Goal: Transaction & Acquisition: Purchase product/service

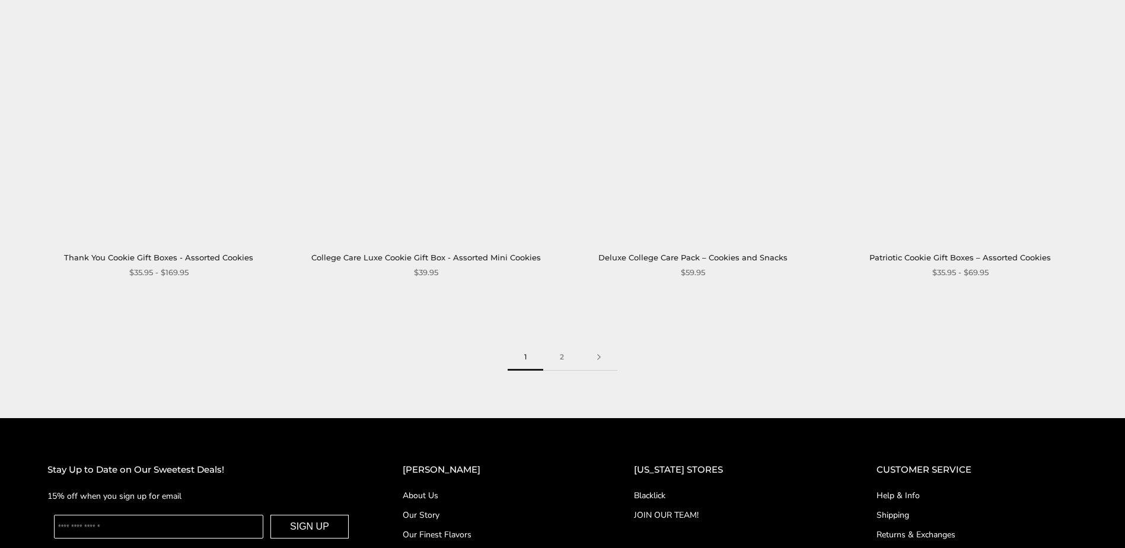
scroll to position [1839, 0]
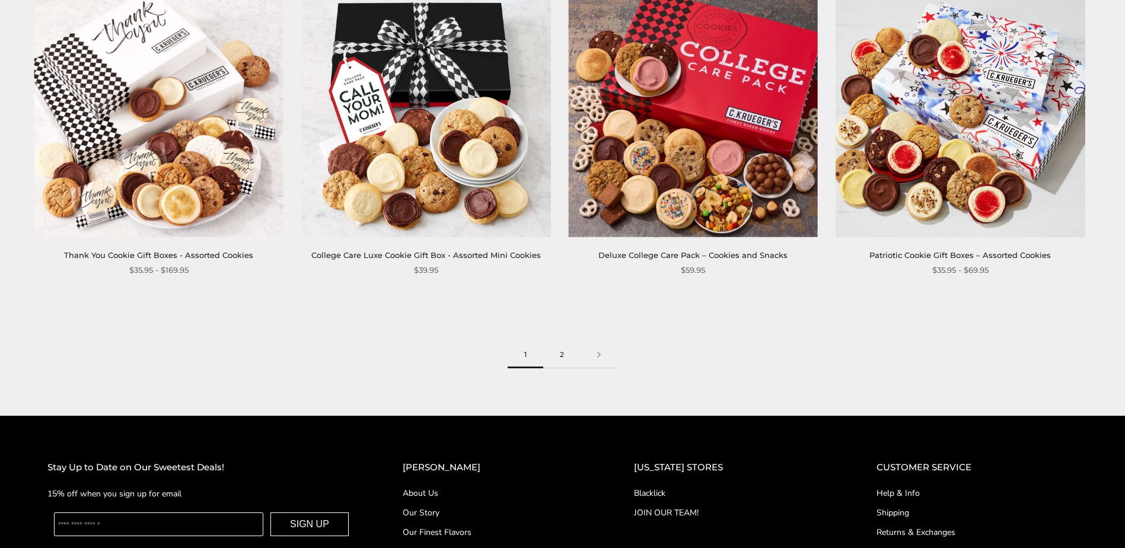
click at [558, 354] on link "2" at bounding box center [561, 355] width 37 height 27
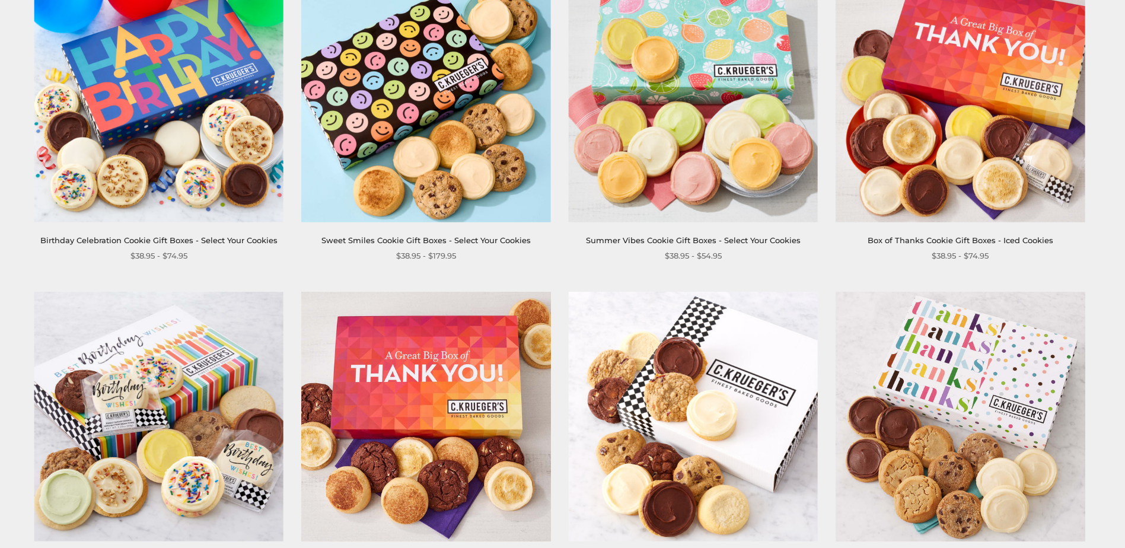
scroll to position [178, 0]
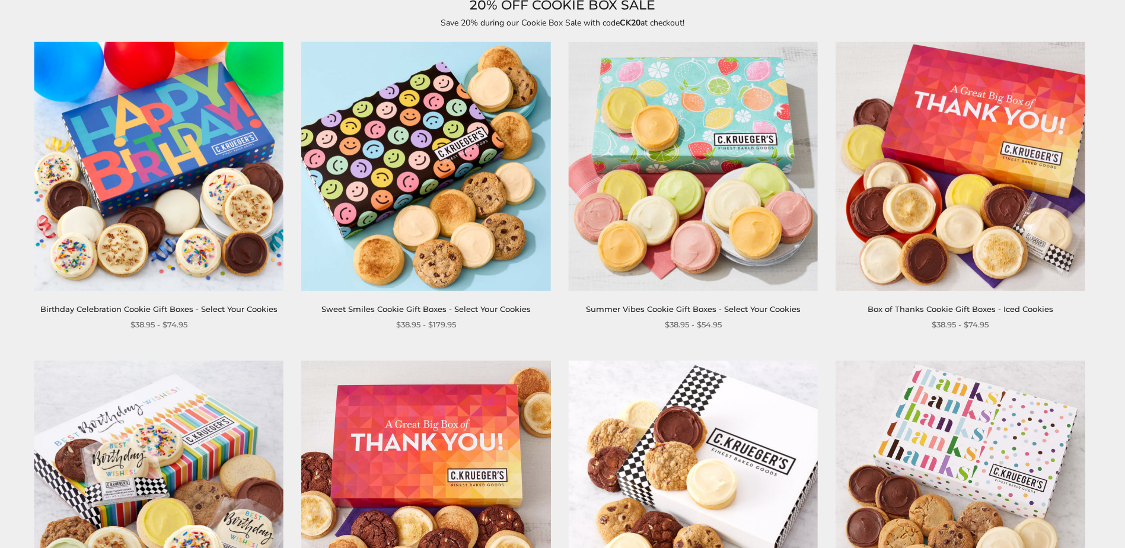
click at [379, 208] on img at bounding box center [426, 167] width 250 height 250
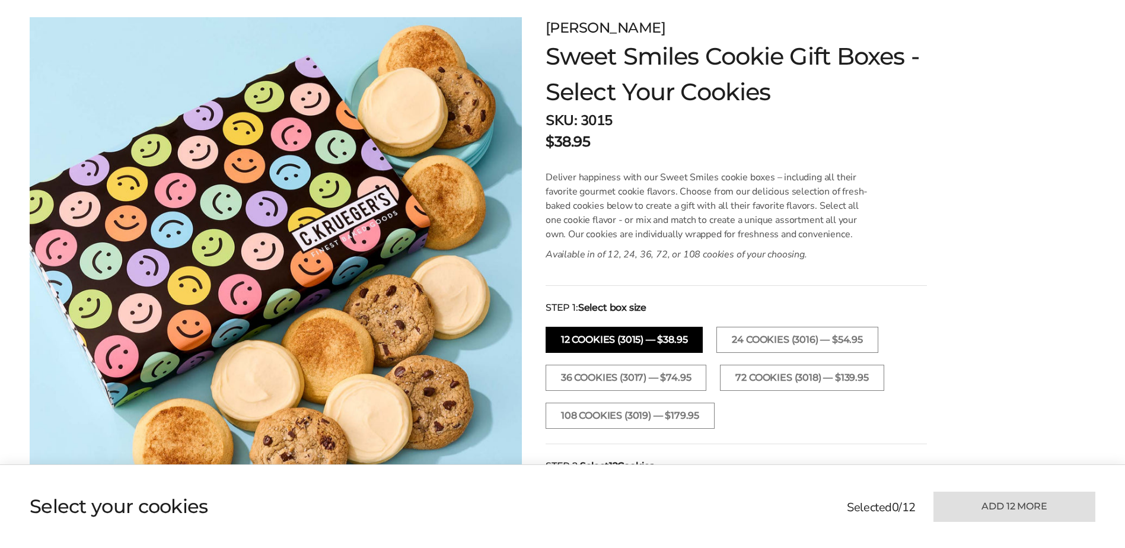
scroll to position [178, 0]
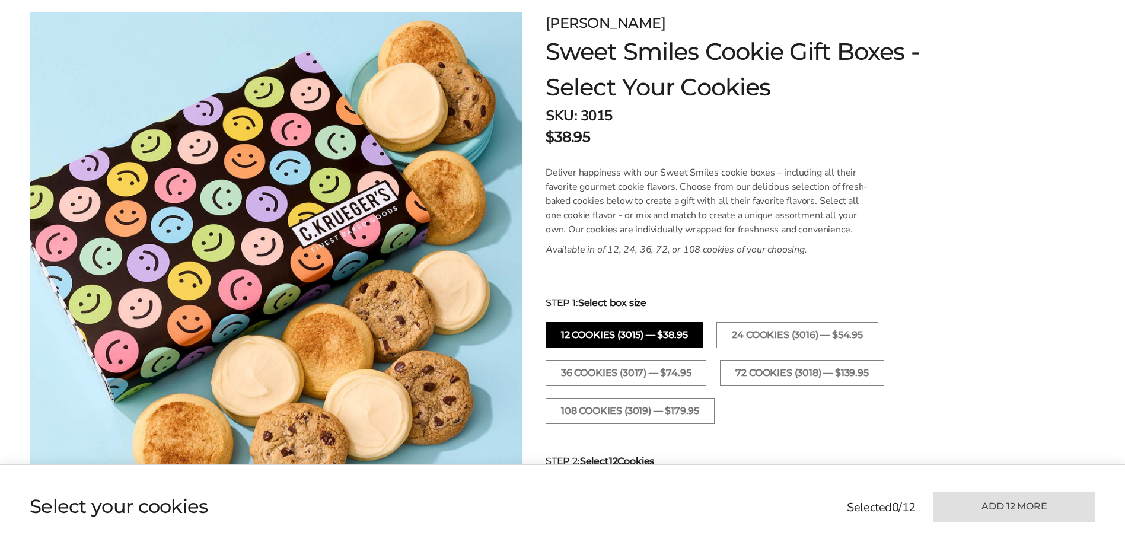
click at [646, 332] on button "12 Cookies (3015) — $38.95" at bounding box center [624, 335] width 157 height 26
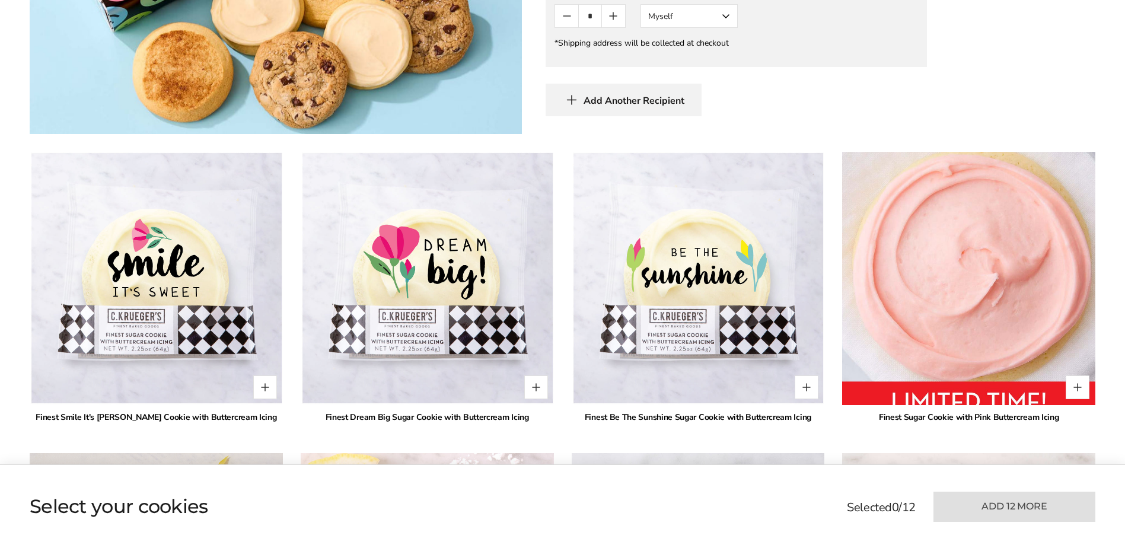
scroll to position [830, 0]
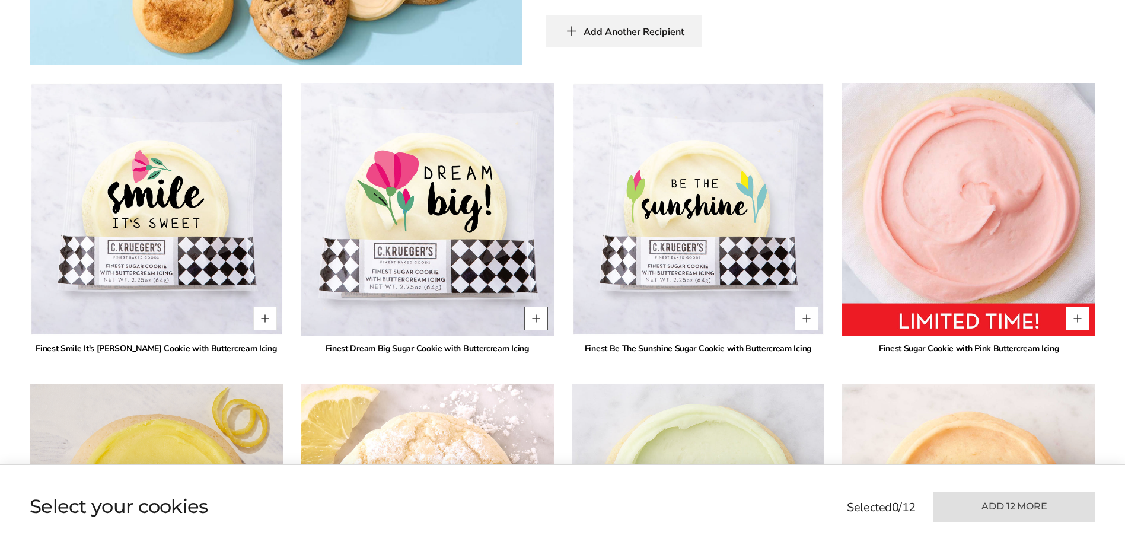
click at [533, 317] on button "Quantity button plus" at bounding box center [536, 319] width 24 height 24
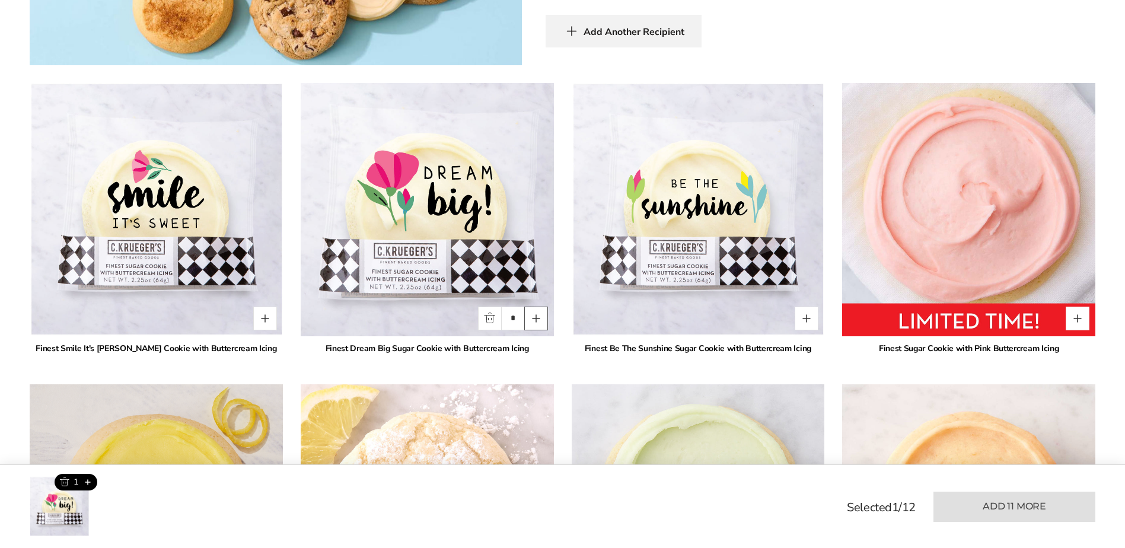
click at [533, 317] on button "Quantity button plus" at bounding box center [536, 319] width 24 height 24
type input "*"
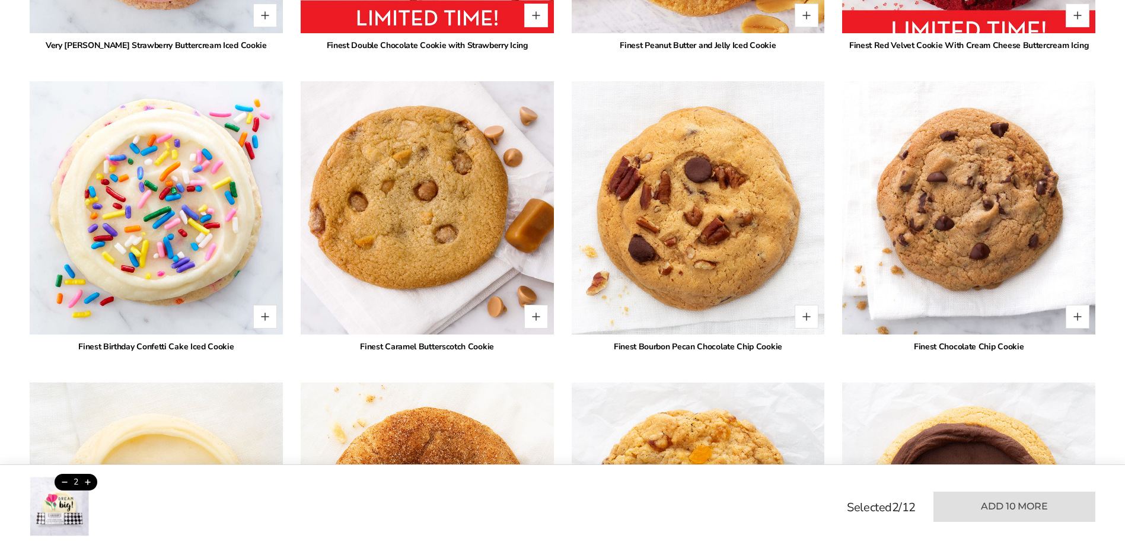
scroll to position [1780, 0]
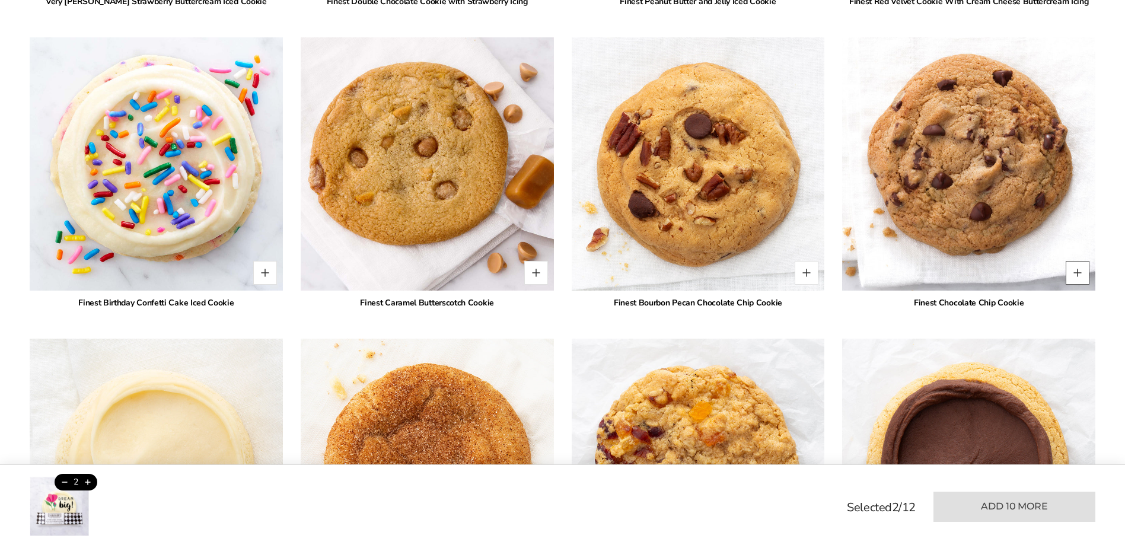
click at [1078, 272] on button "Quantity button plus" at bounding box center [1078, 273] width 24 height 24
type input "*"
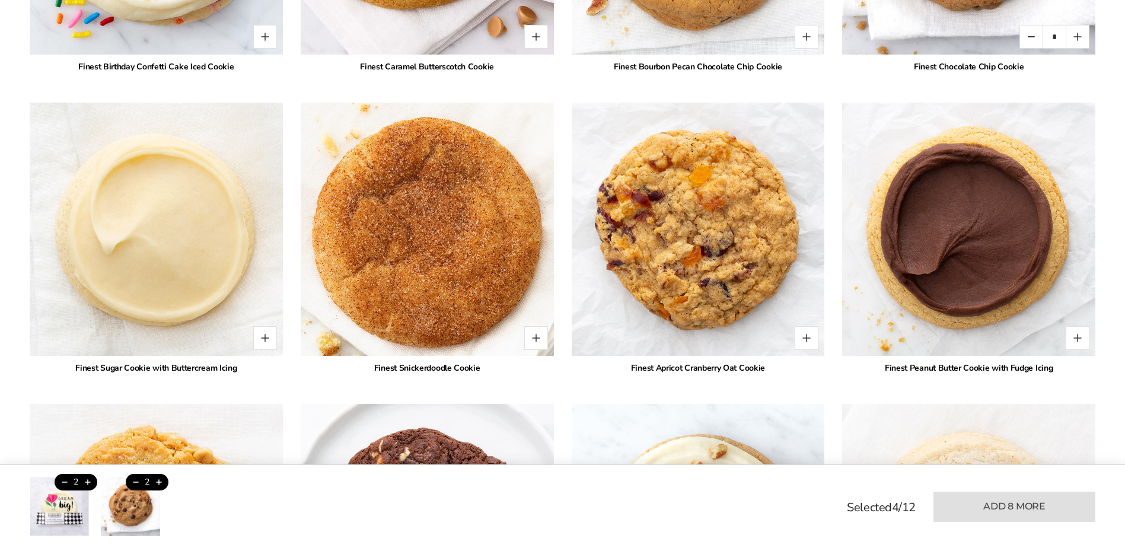
scroll to position [2017, 0]
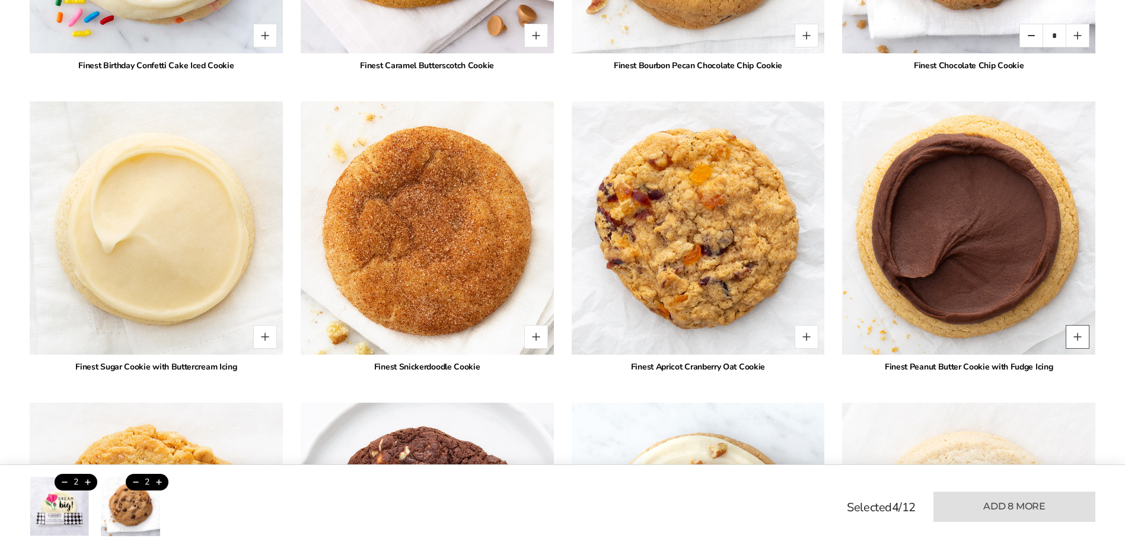
click at [1080, 336] on button "Quantity button plus" at bounding box center [1078, 337] width 24 height 24
type input "*"
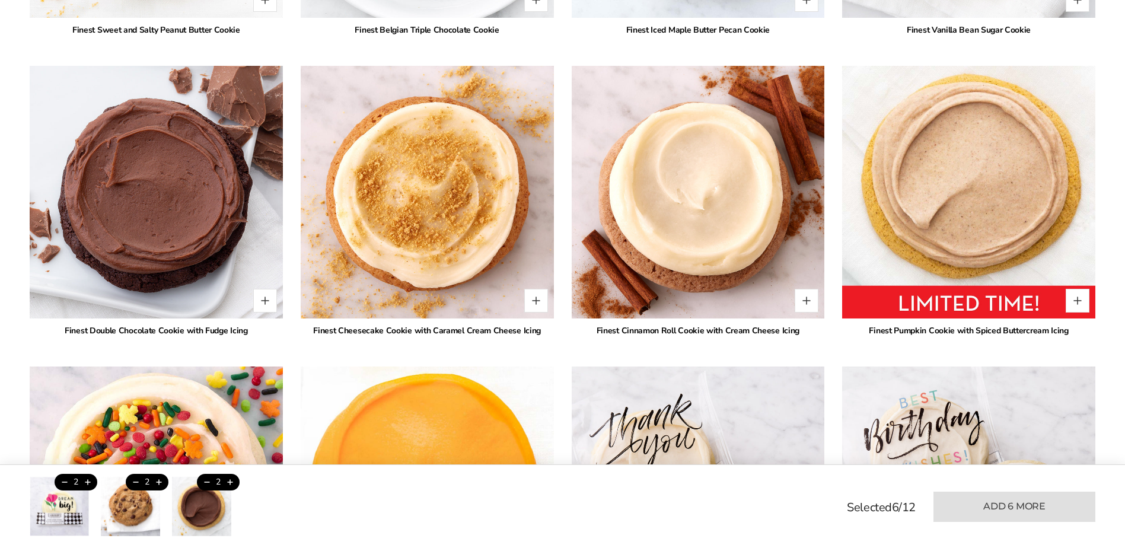
scroll to position [2669, 0]
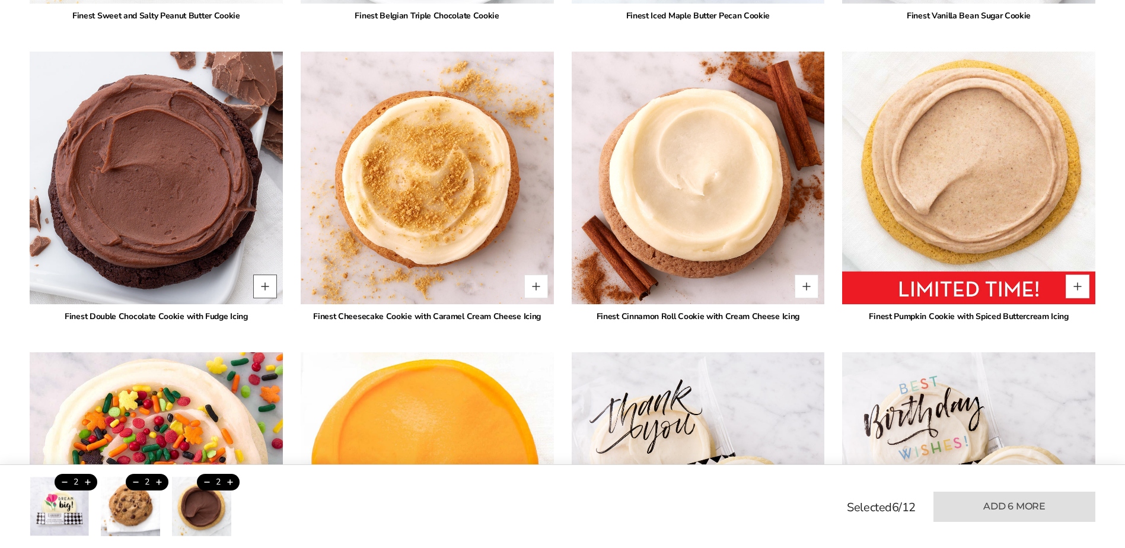
click at [255, 285] on button "Quantity button plus" at bounding box center [265, 287] width 24 height 24
type input "*"
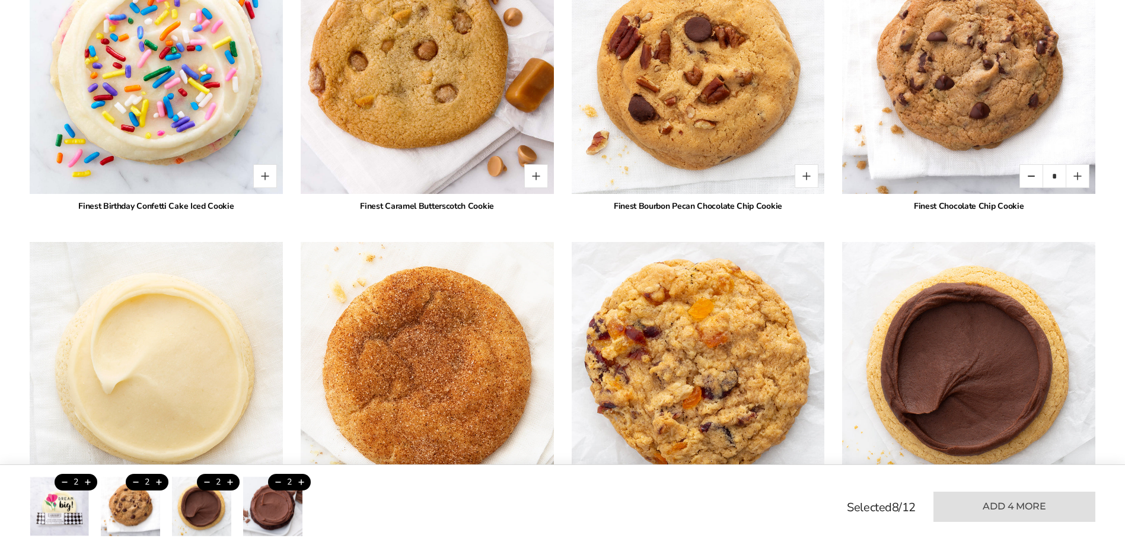
scroll to position [1839, 0]
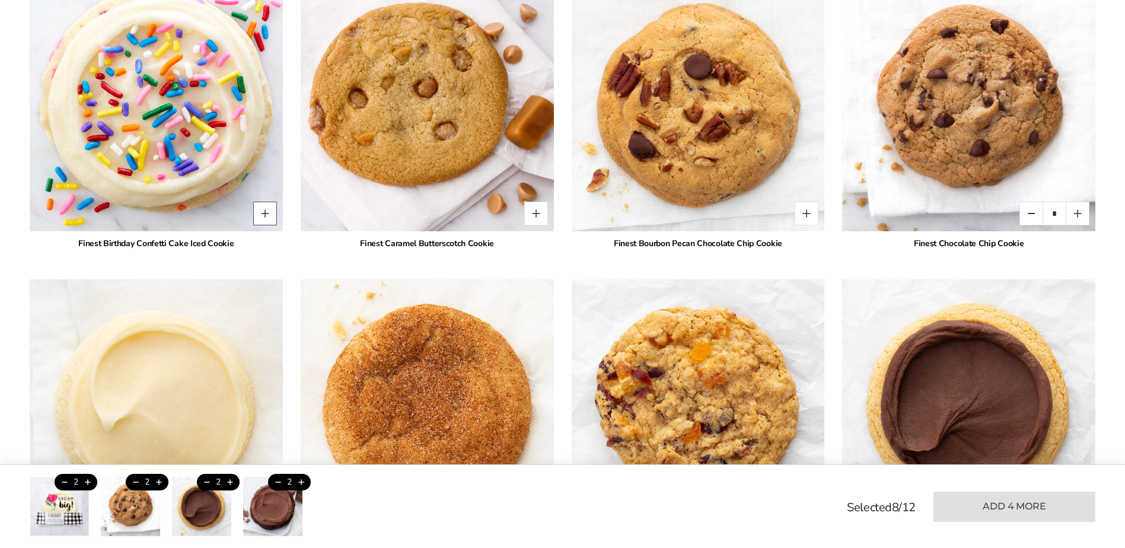
click at [262, 209] on button "Quantity button plus" at bounding box center [265, 214] width 24 height 24
type input "*"
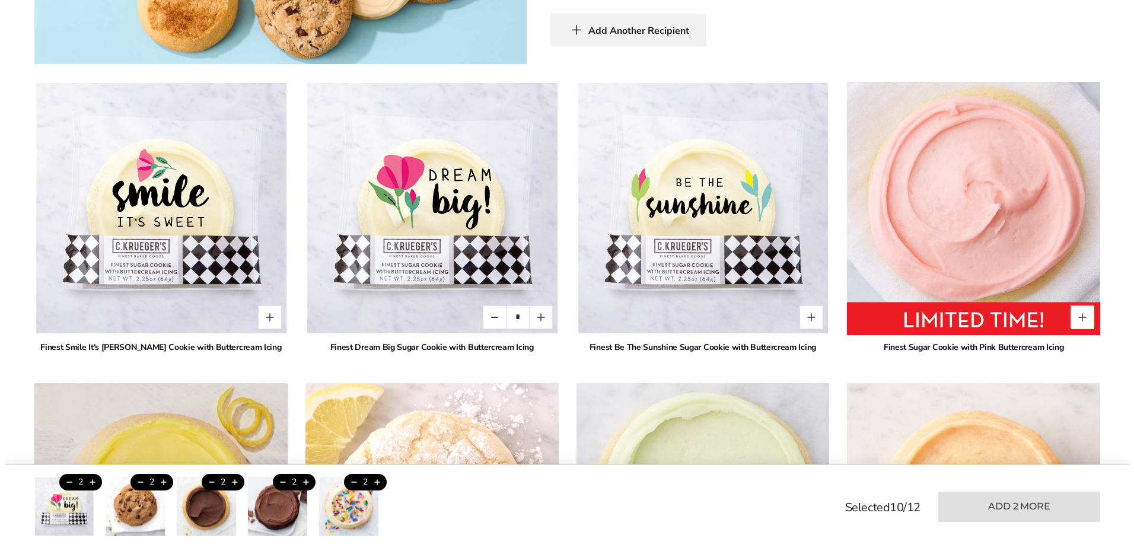
scroll to position [830, 0]
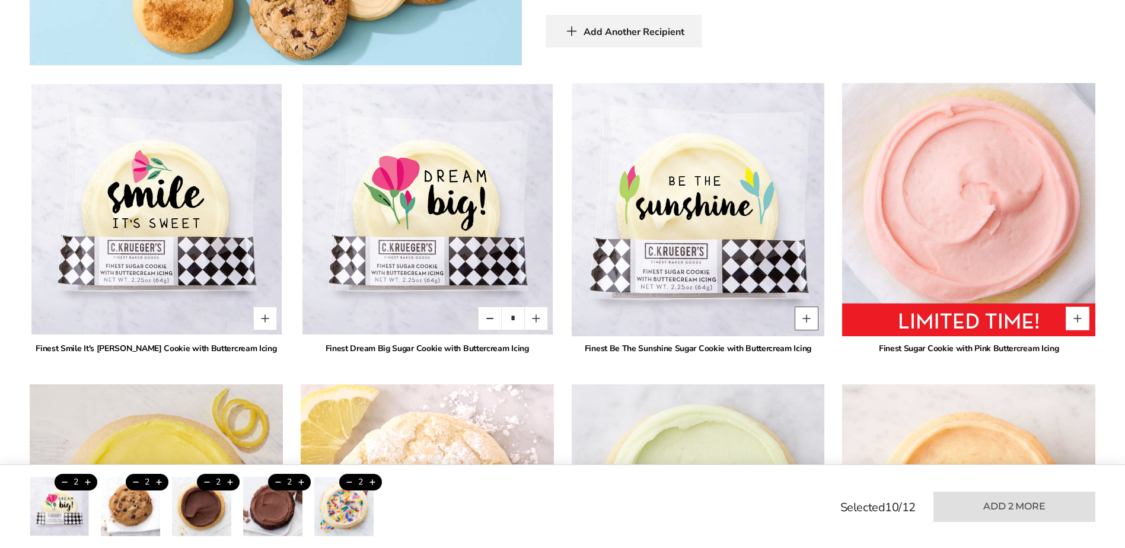
click at [812, 314] on button "Quantity button plus" at bounding box center [807, 319] width 24 height 24
type input "*"
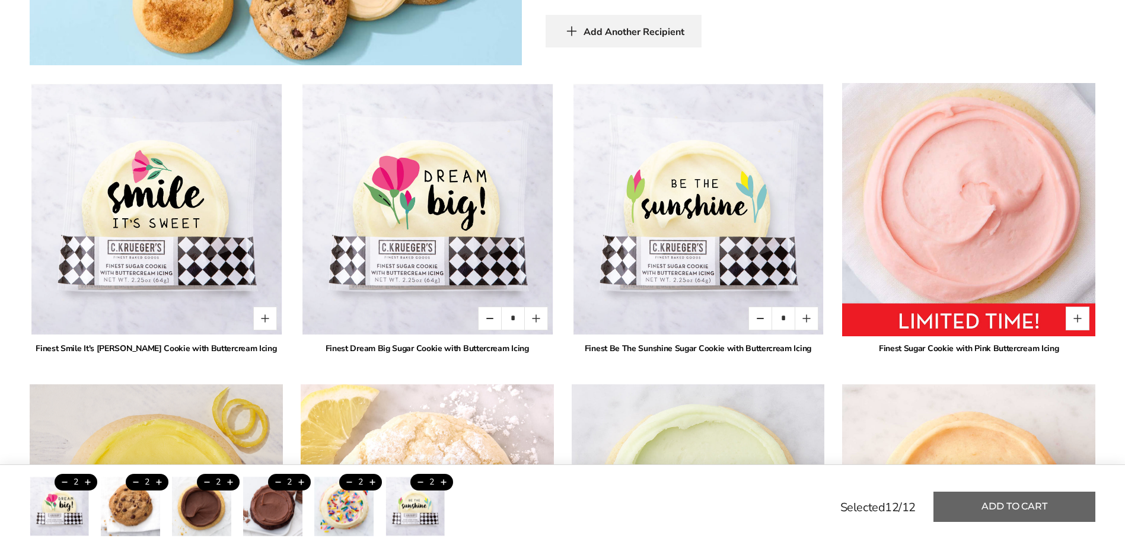
click at [1017, 496] on button "Add to cart" at bounding box center [1015, 507] width 162 height 30
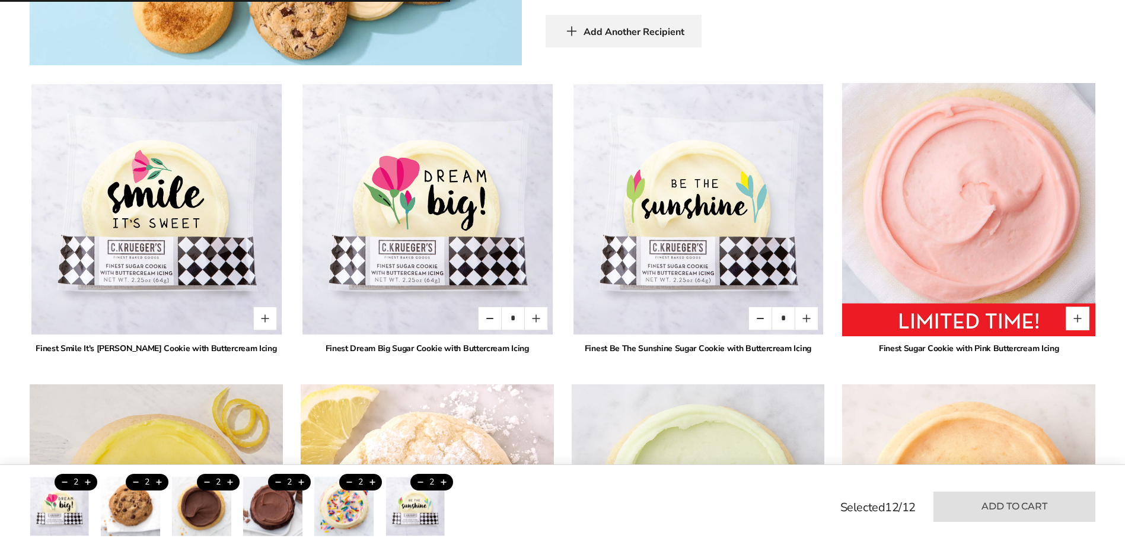
type input "*"
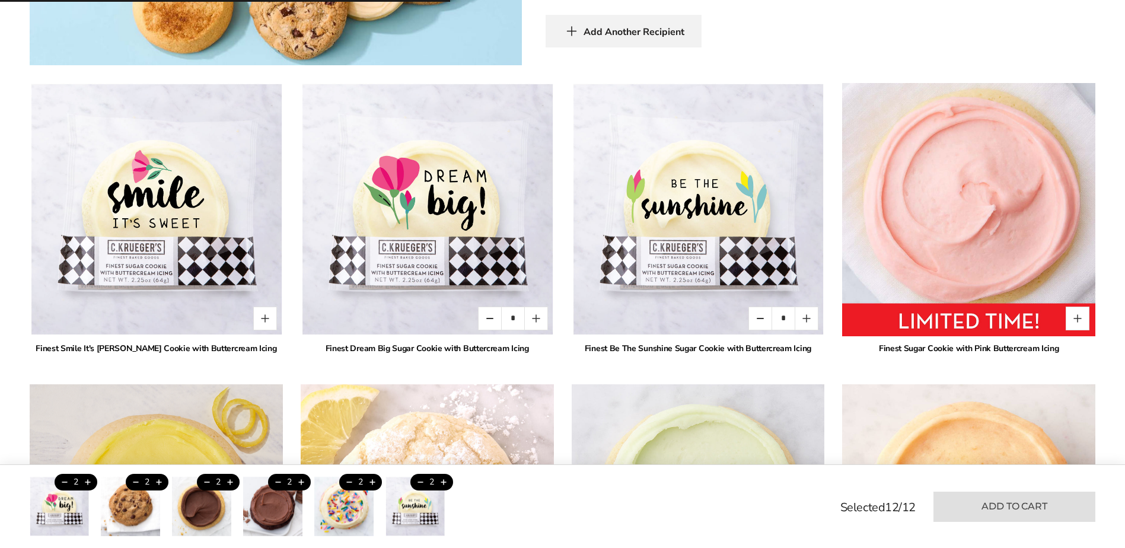
type input "*"
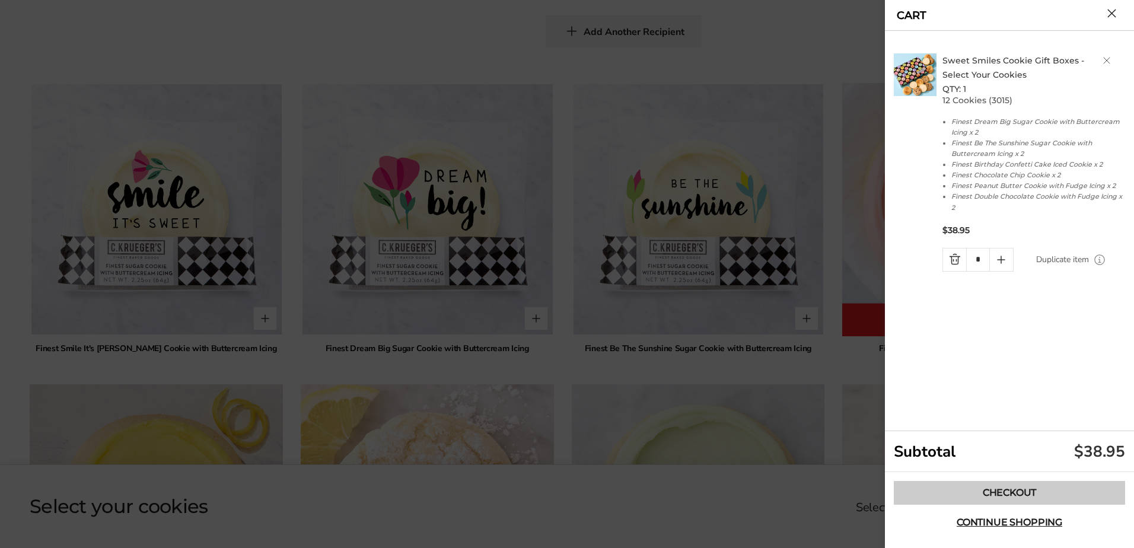
click at [1024, 489] on link "Checkout" at bounding box center [1009, 493] width 231 height 24
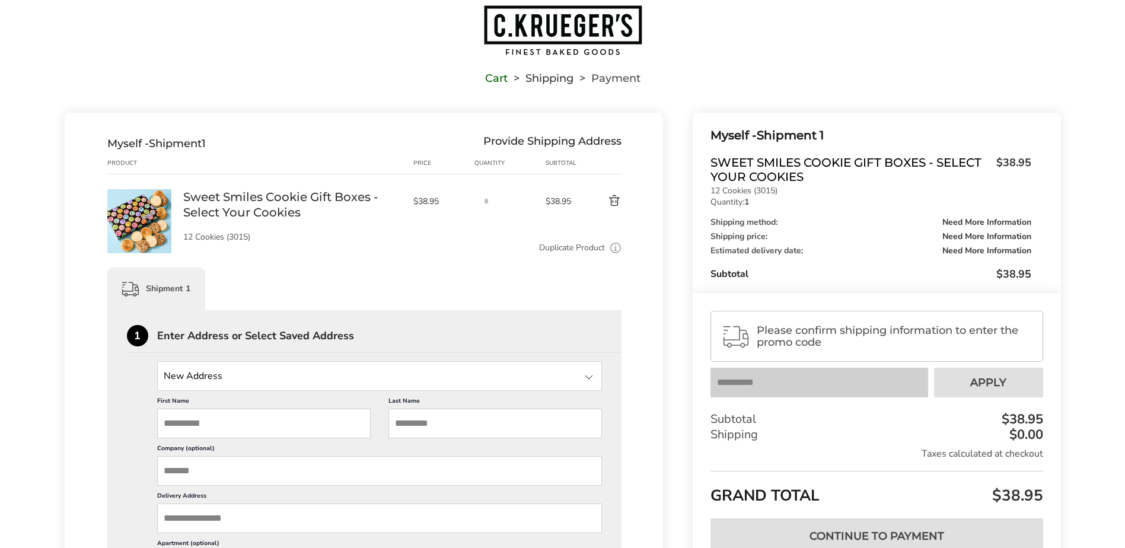
scroll to position [119, 0]
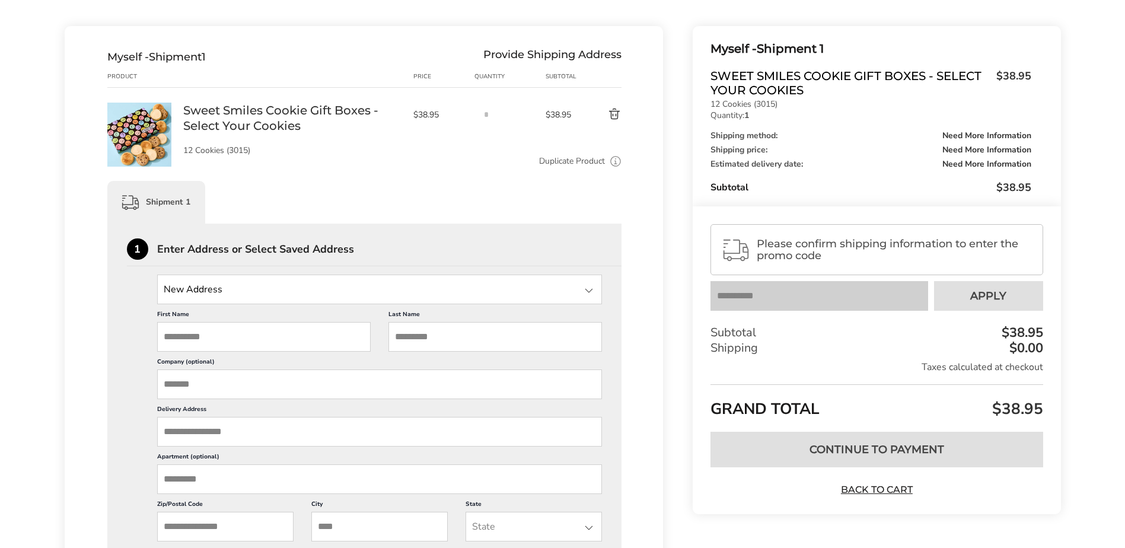
click at [211, 295] on input "State" at bounding box center [379, 290] width 445 height 30
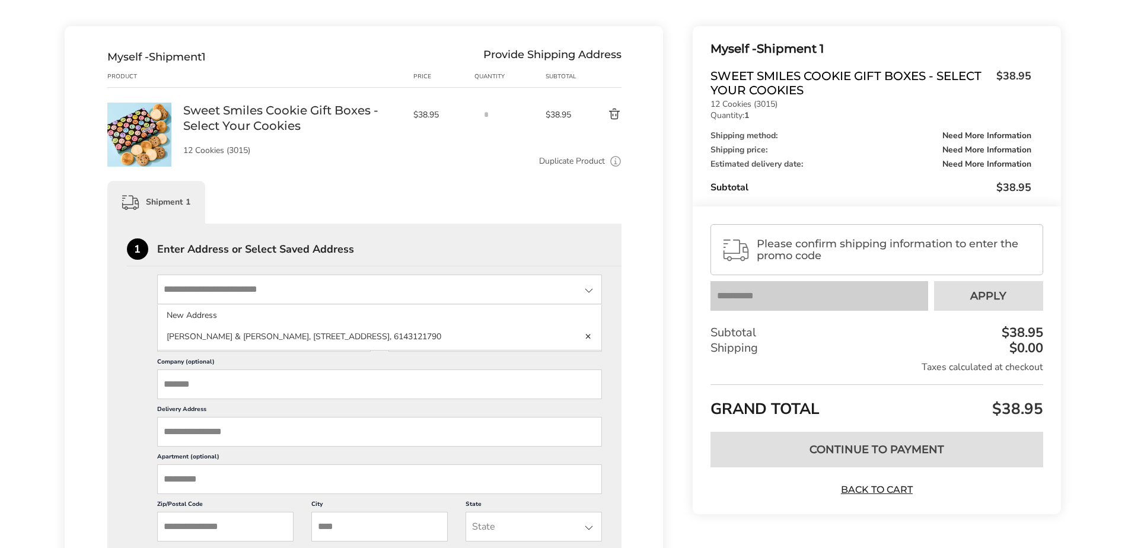
type input "**********"
type input "*********"
type input "********"
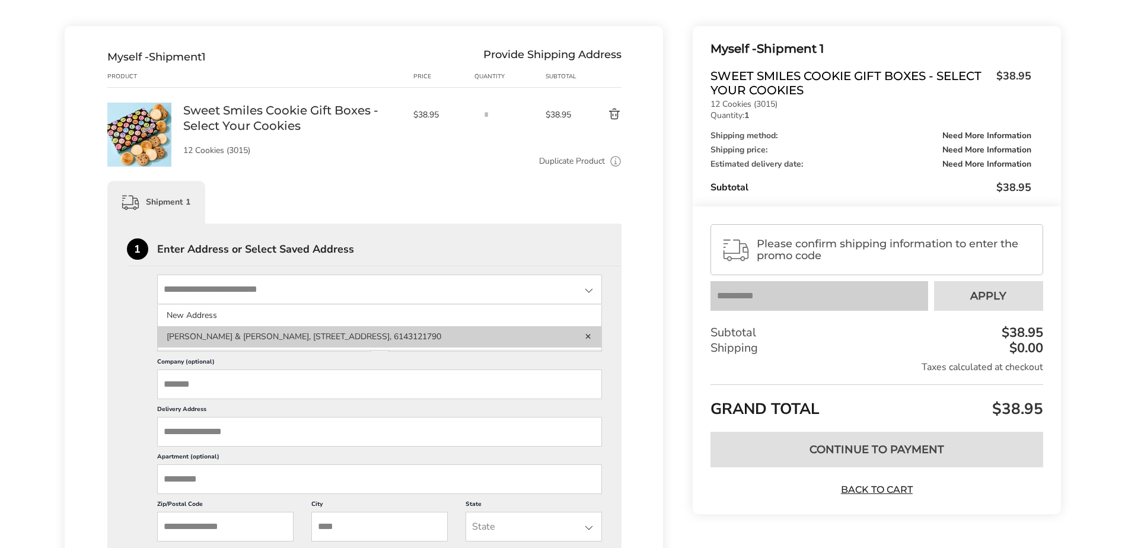
click at [218, 340] on li "David & Luke Laney, 5610 Helmsdale Ln, Alexandria, VA, 22315-4135, United State…" at bounding box center [380, 336] width 444 height 21
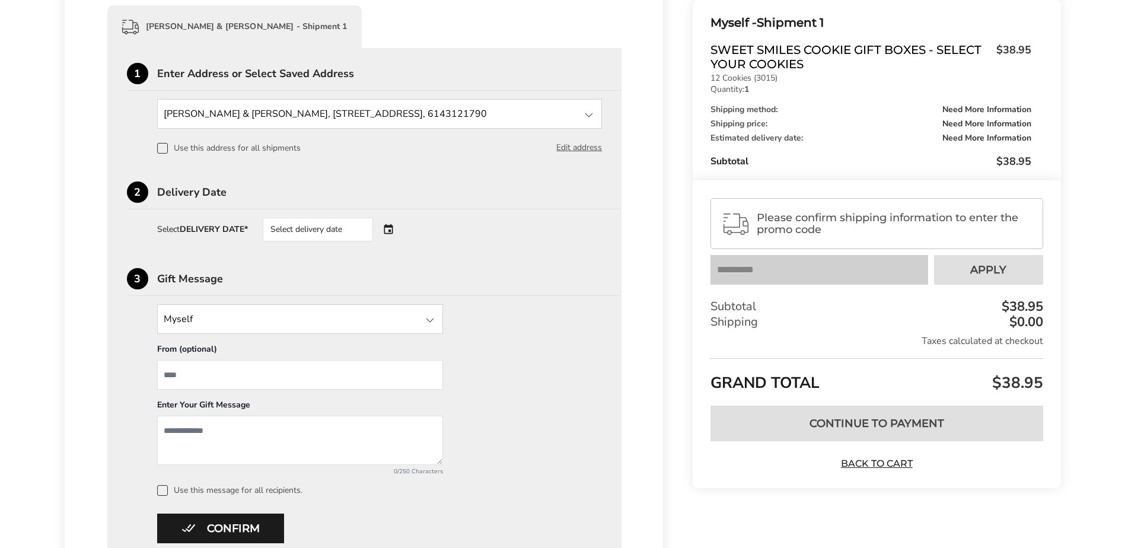
scroll to position [297, 0]
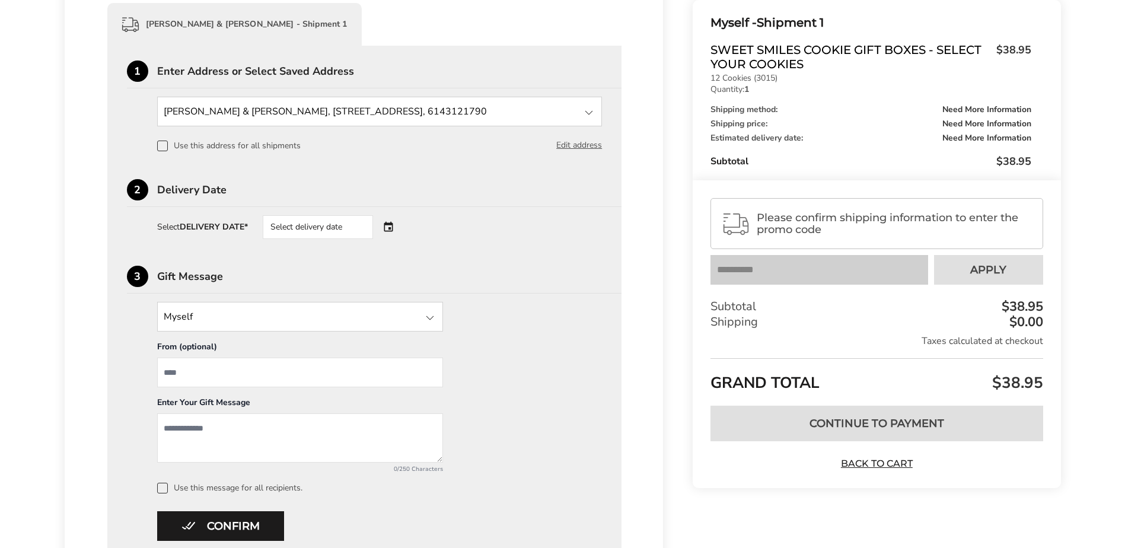
click at [354, 227] on div "Select delivery date" at bounding box center [318, 227] width 110 height 24
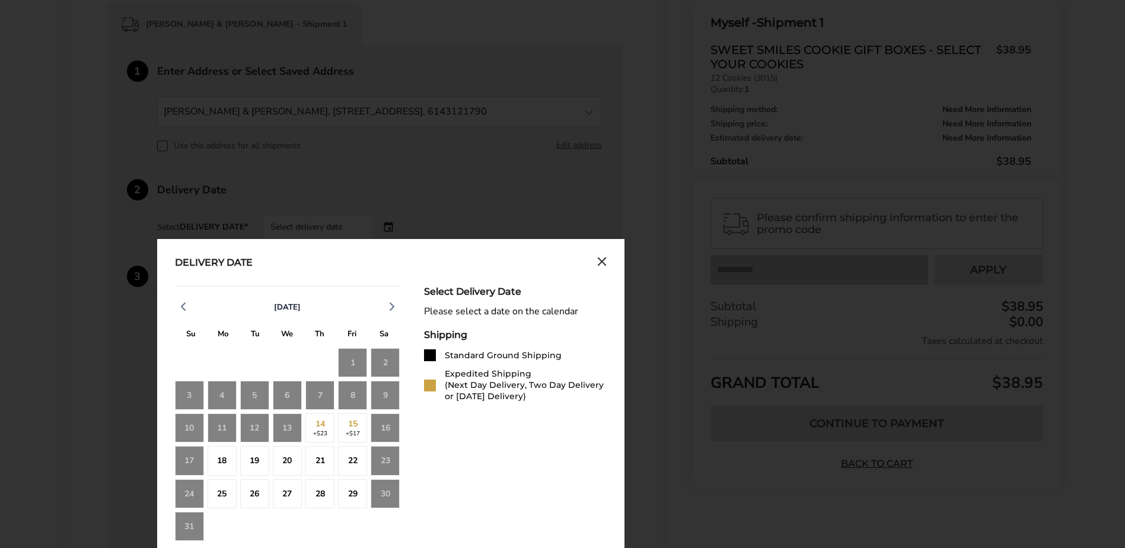
click at [291, 421] on div "13" at bounding box center [287, 427] width 29 height 29
click at [292, 428] on div "13" at bounding box center [287, 427] width 29 height 29
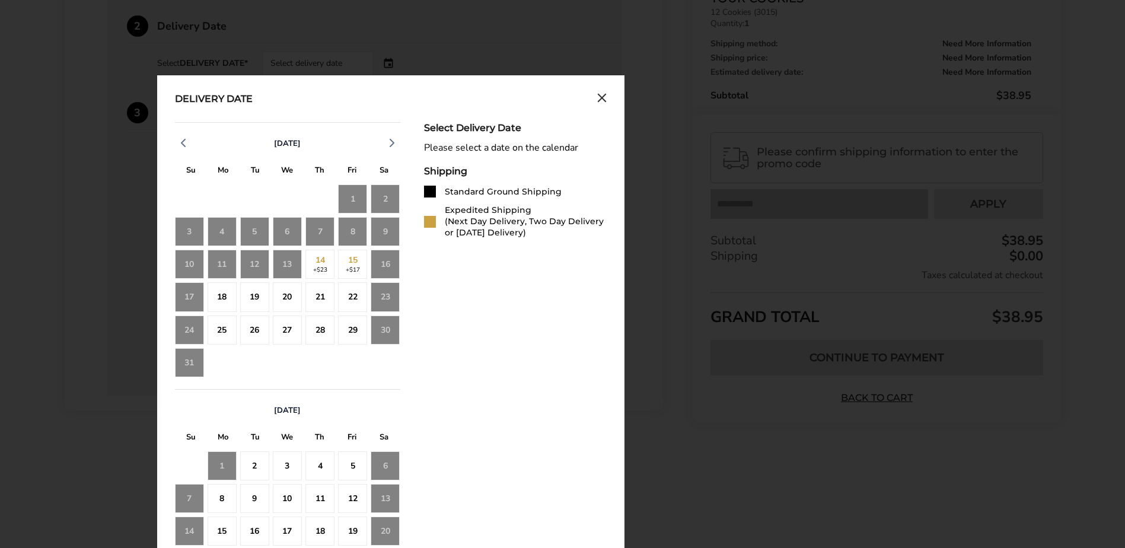
scroll to position [475, 0]
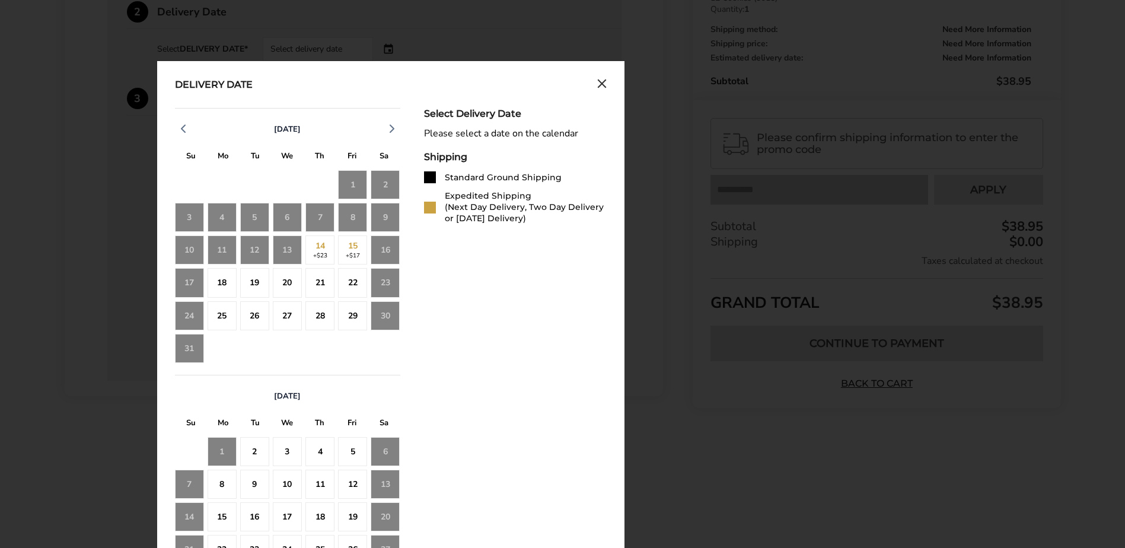
click at [285, 253] on div "13" at bounding box center [287, 250] width 29 height 29
click at [222, 289] on div "18" at bounding box center [222, 282] width 29 height 29
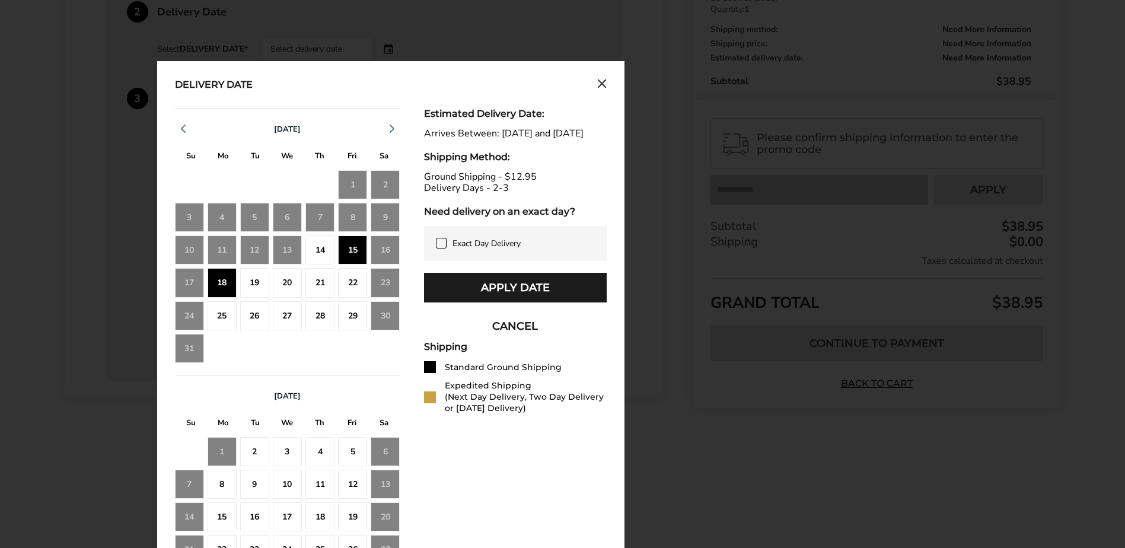
click at [440, 248] on icon at bounding box center [441, 242] width 9 height 9
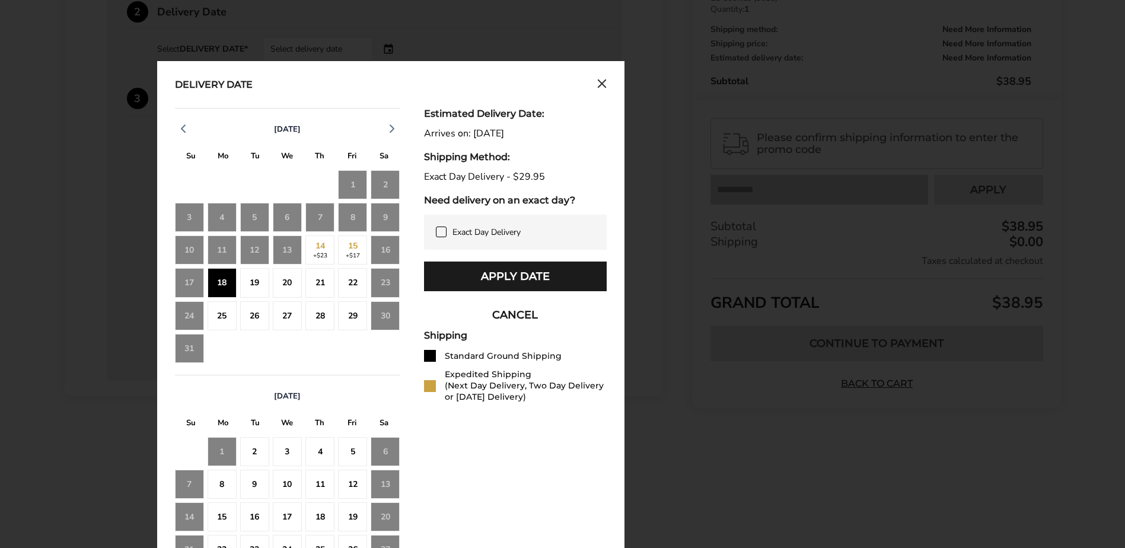
click at [212, 285] on div "18" at bounding box center [222, 282] width 29 height 29
click at [441, 231] on icon at bounding box center [441, 231] width 9 height 9
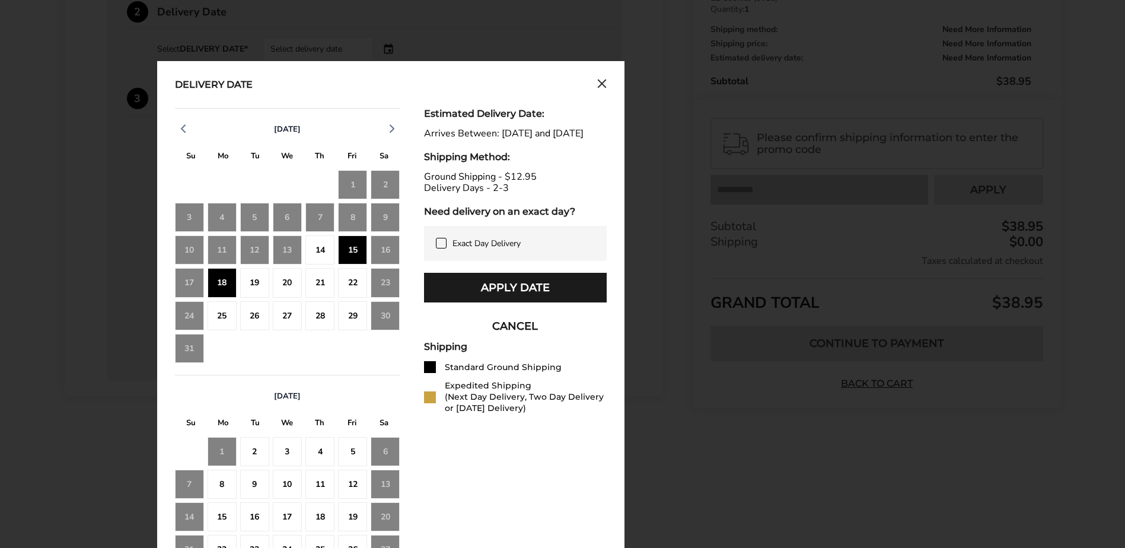
click at [316, 255] on div "14" at bounding box center [319, 250] width 29 height 29
click at [434, 250] on div "Exact Day Delivery" at bounding box center [515, 243] width 183 height 35
click at [310, 237] on div "14" at bounding box center [319, 250] width 29 height 29
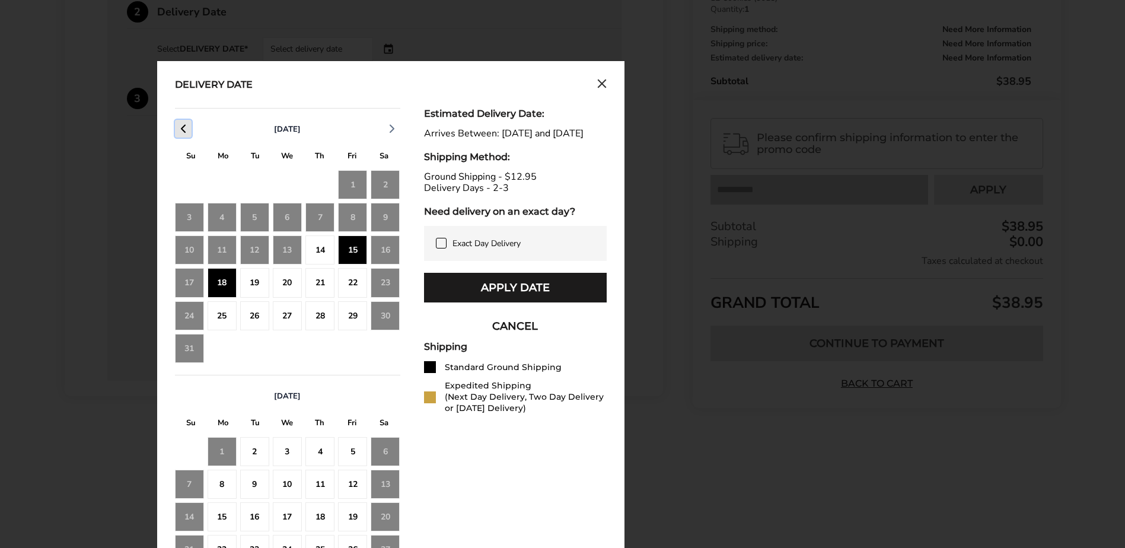
click at [189, 131] on icon "button" at bounding box center [183, 129] width 14 height 14
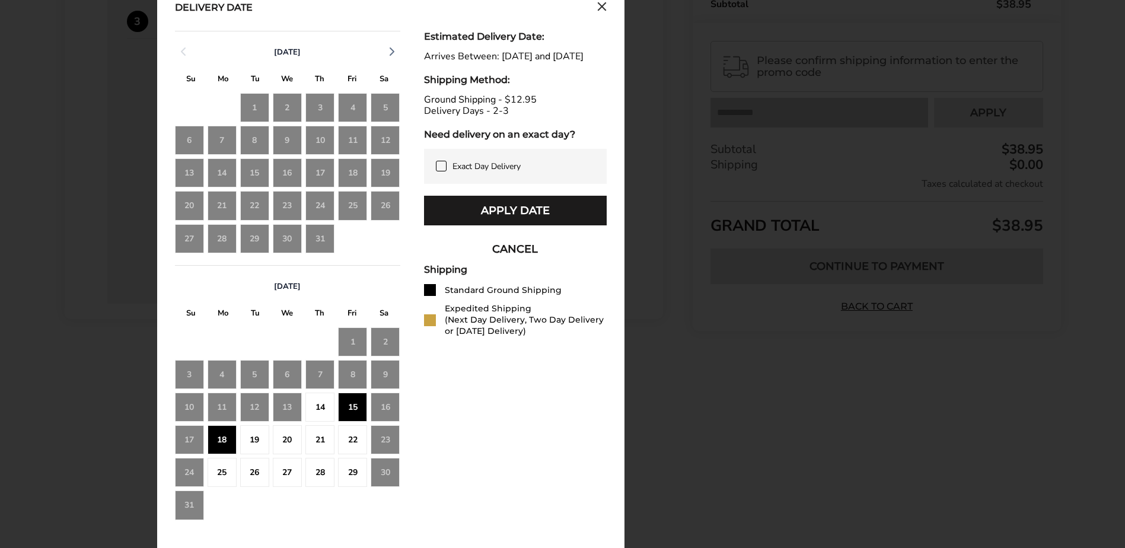
scroll to position [553, 0]
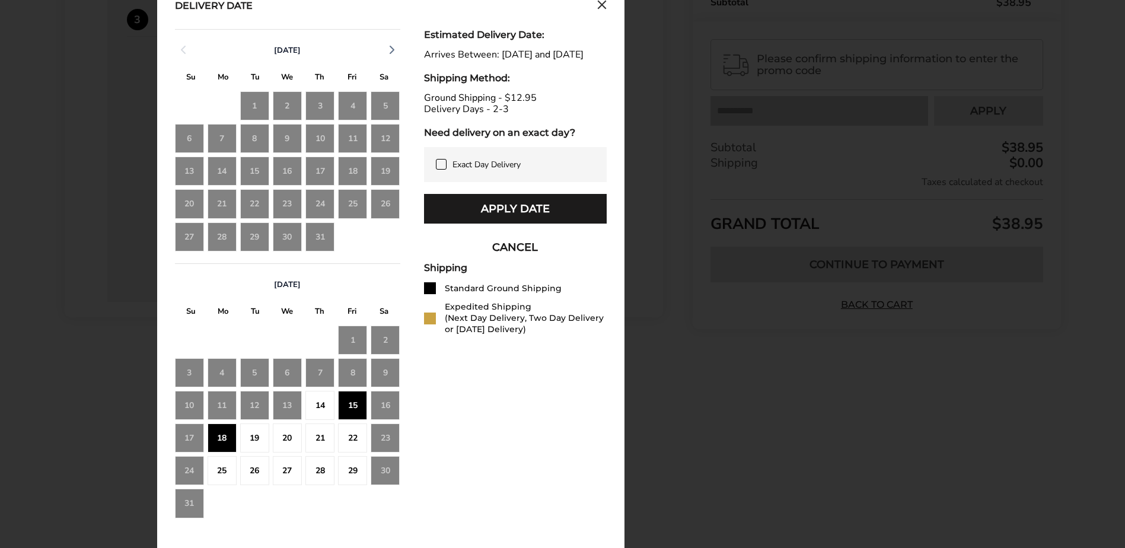
click at [348, 401] on div "15" at bounding box center [352, 405] width 29 height 29
click at [327, 402] on div "14" at bounding box center [319, 405] width 29 height 29
click at [328, 400] on div "14" at bounding box center [319, 405] width 29 height 29
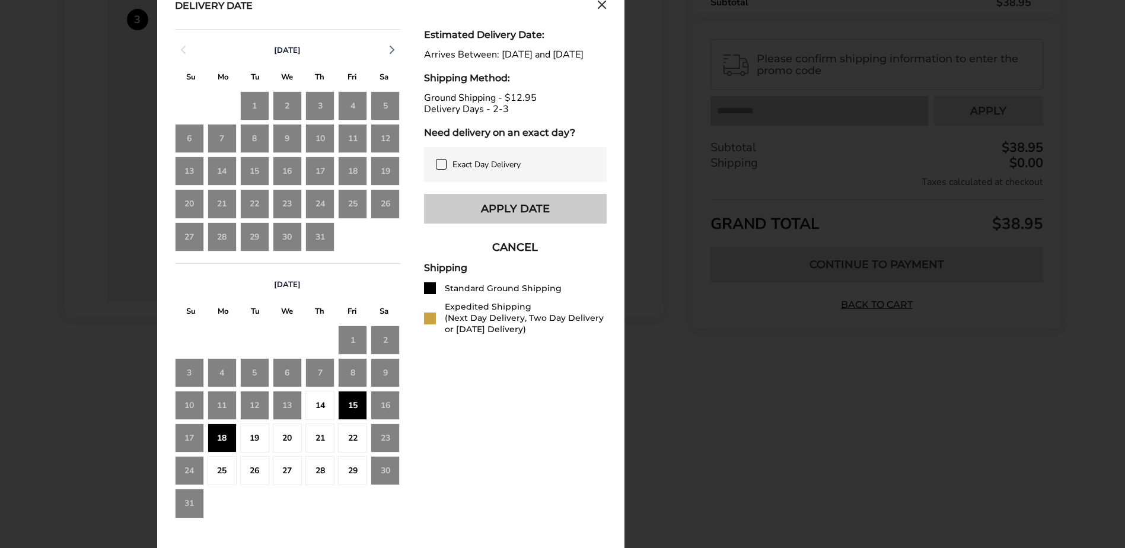
click at [494, 214] on button "Apply Date" at bounding box center [515, 209] width 183 height 30
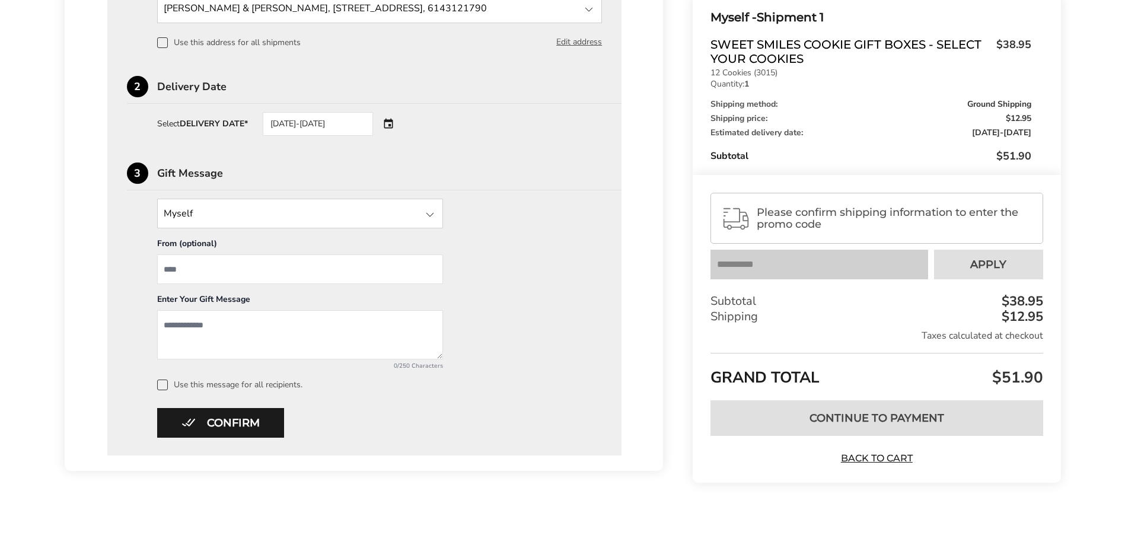
scroll to position [400, 0]
click at [427, 218] on div at bounding box center [430, 215] width 14 height 14
drag, startPoint x: 552, startPoint y: 236, endPoint x: 562, endPoint y: 234, distance: 10.8
click at [552, 236] on div "Myself Myself Other Recipient From (optional) Enter Your Gift Message 0/250 Cha…" at bounding box center [365, 295] width 476 height 192
click at [175, 271] on input "From" at bounding box center [300, 269] width 286 height 30
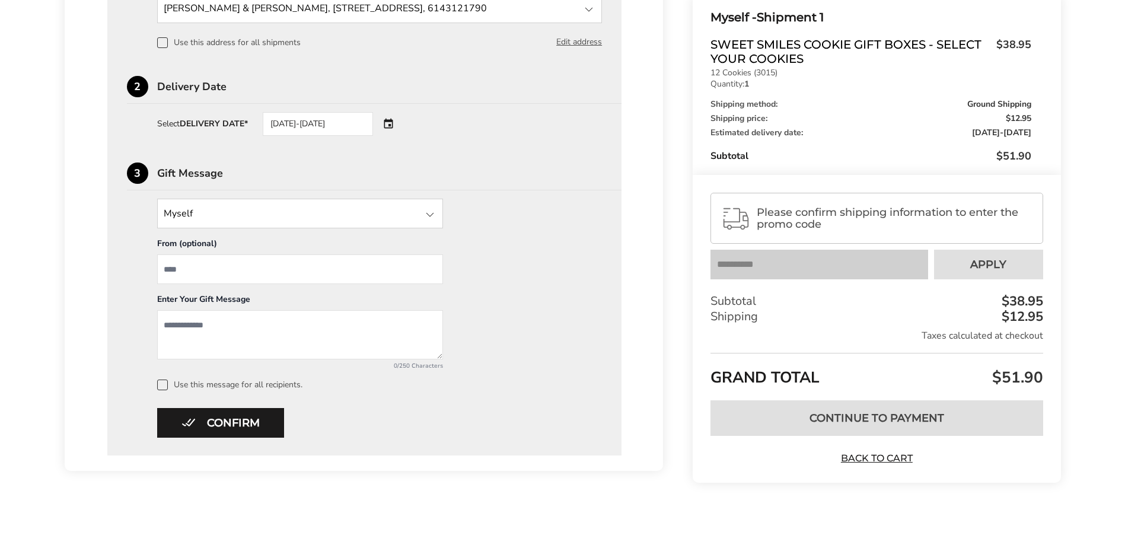
click at [179, 271] on input "From" at bounding box center [300, 269] width 286 height 30
click at [208, 268] on input "From" at bounding box center [300, 269] width 286 height 30
type input "**********"
click at [170, 323] on textarea "Add a message" at bounding box center [300, 334] width 286 height 49
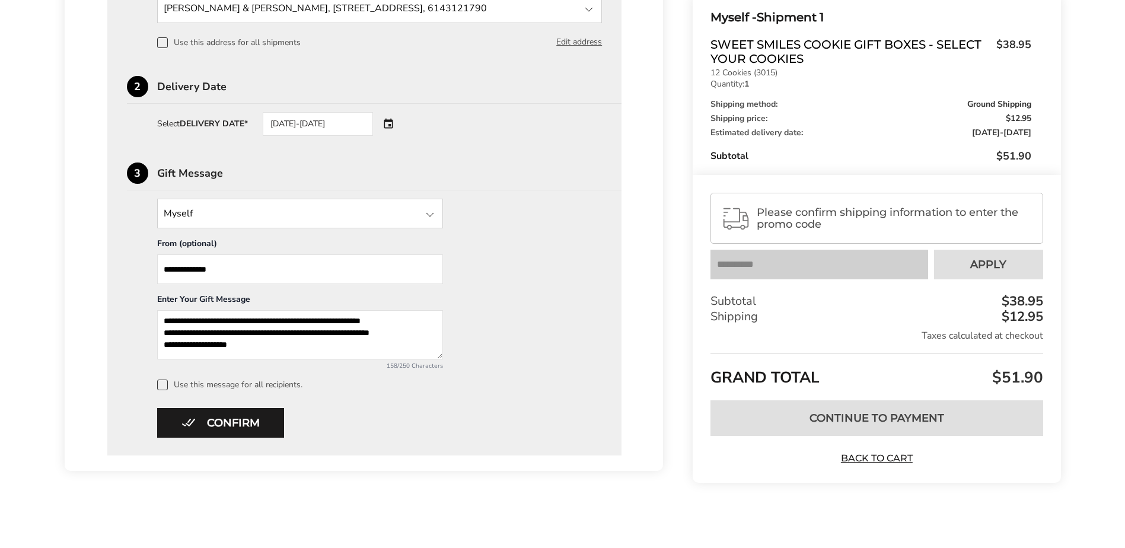
type textarea "**********"
click at [215, 269] on input "**********" at bounding box center [300, 269] width 286 height 30
type input "**********"
click at [827, 218] on span "Please confirm shipping information to enter the promo code" at bounding box center [894, 218] width 275 height 24
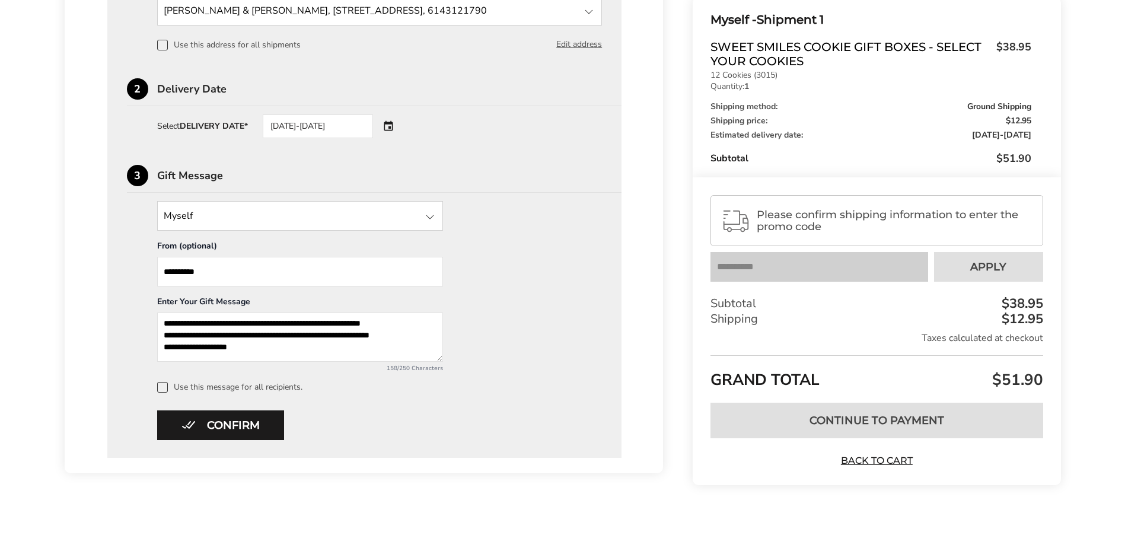
scroll to position [400, 0]
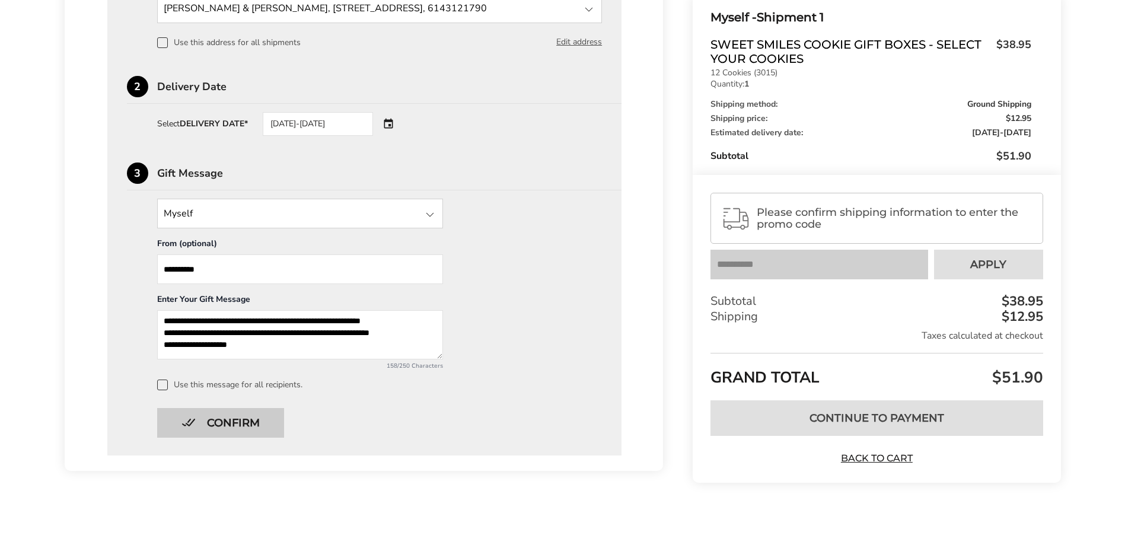
click at [210, 418] on button "Confirm" at bounding box center [220, 423] width 127 height 30
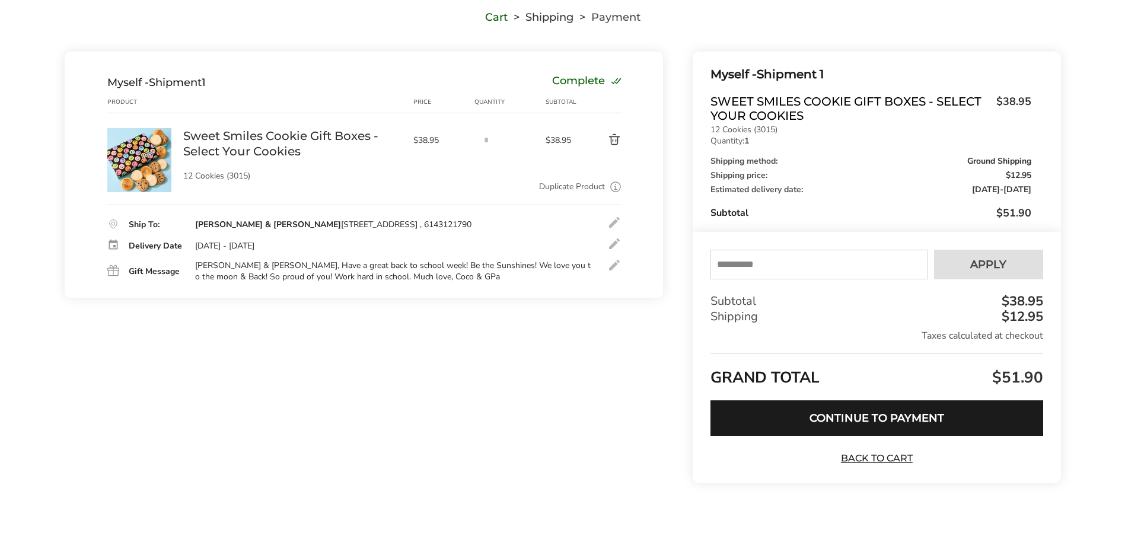
scroll to position [93, 0]
click at [784, 259] on input "text" at bounding box center [819, 265] width 217 height 30
type input "****"
click at [1010, 260] on button "Apply" at bounding box center [988, 265] width 109 height 30
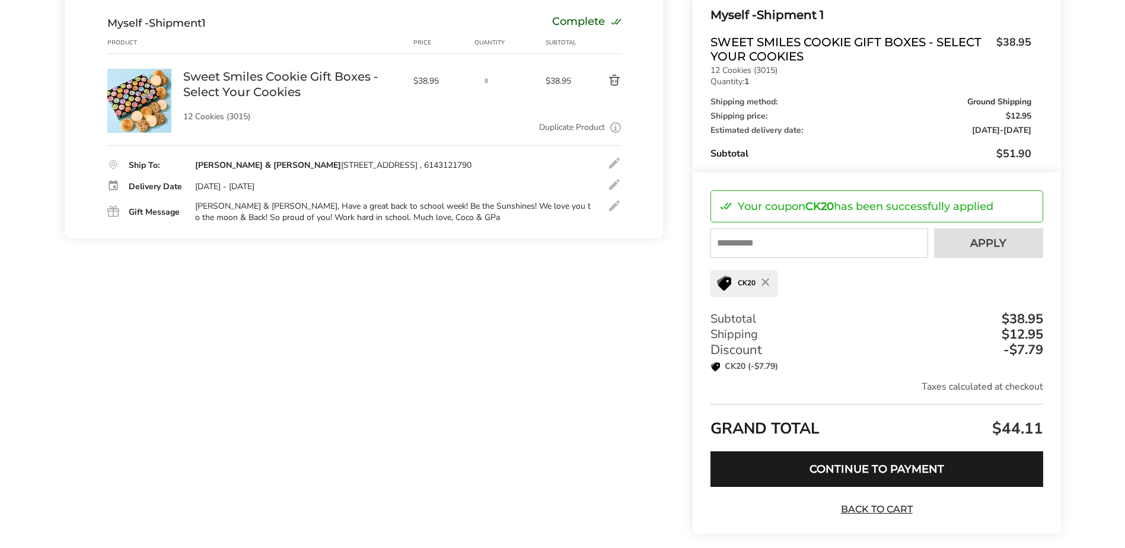
scroll to position [203, 0]
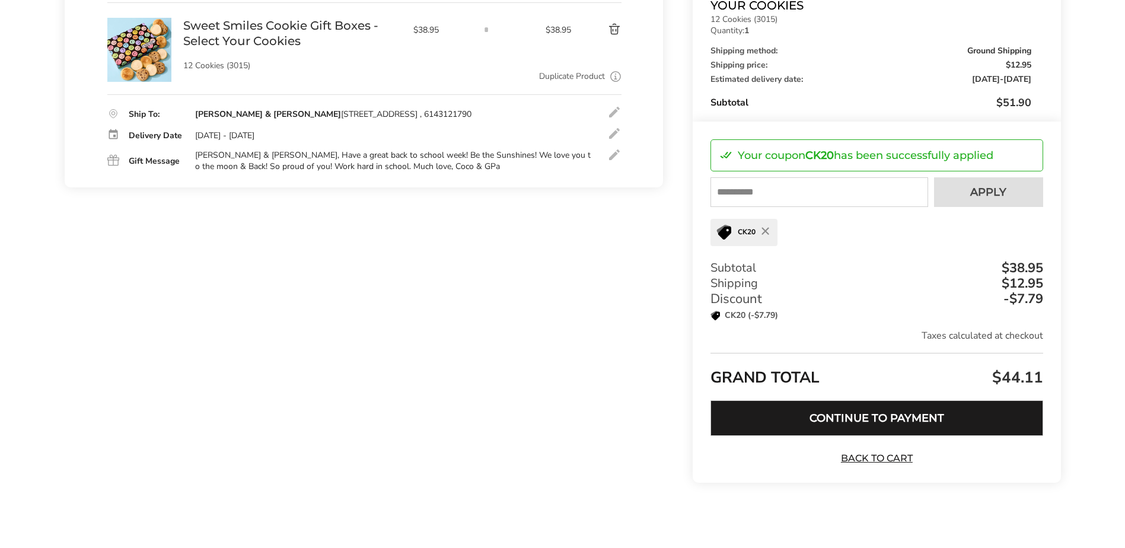
click at [906, 410] on button "Continue to Payment" at bounding box center [877, 418] width 332 height 36
